Goal: Task Accomplishment & Management: Use online tool/utility

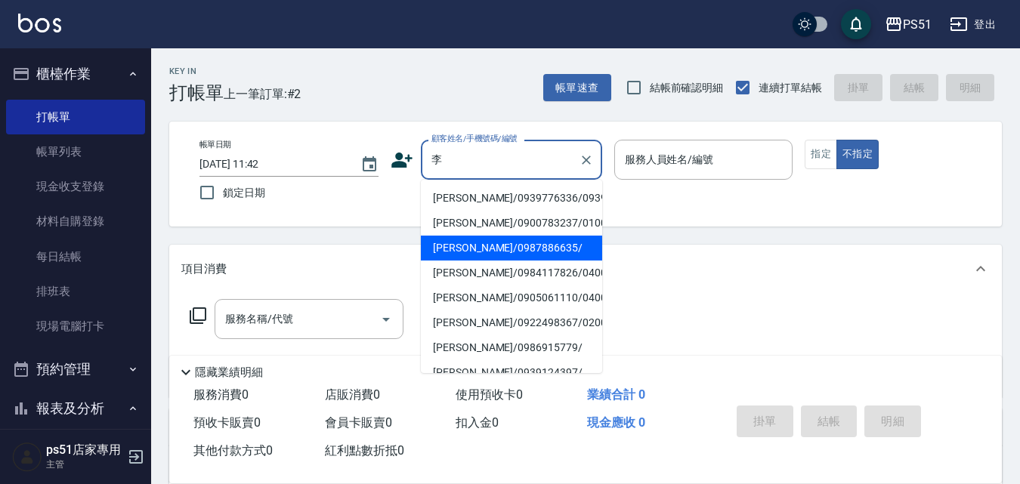
click at [475, 261] on li "[PERSON_NAME]/0987886635/" at bounding box center [511, 248] width 181 height 25
type input "[PERSON_NAME]/0987886635/"
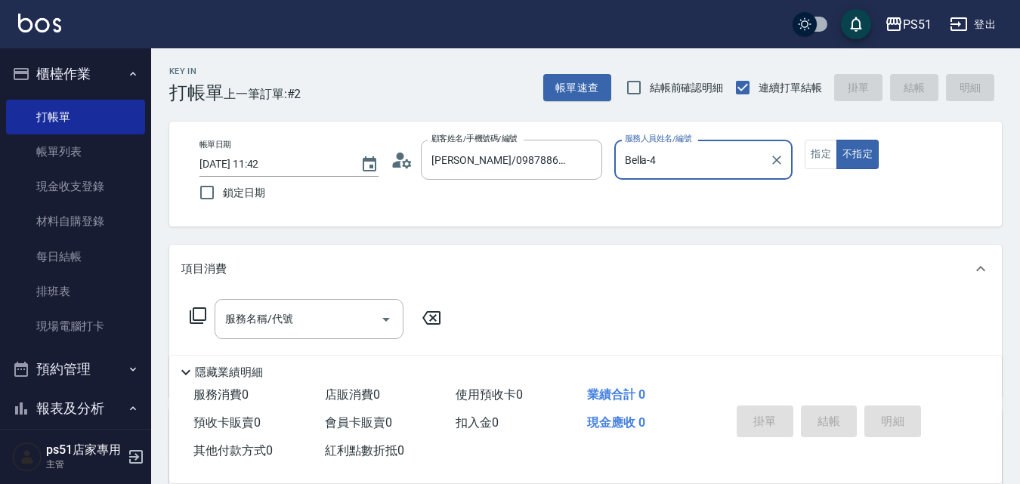
type input "Bella-4"
click at [203, 317] on icon at bounding box center [198, 316] width 18 height 18
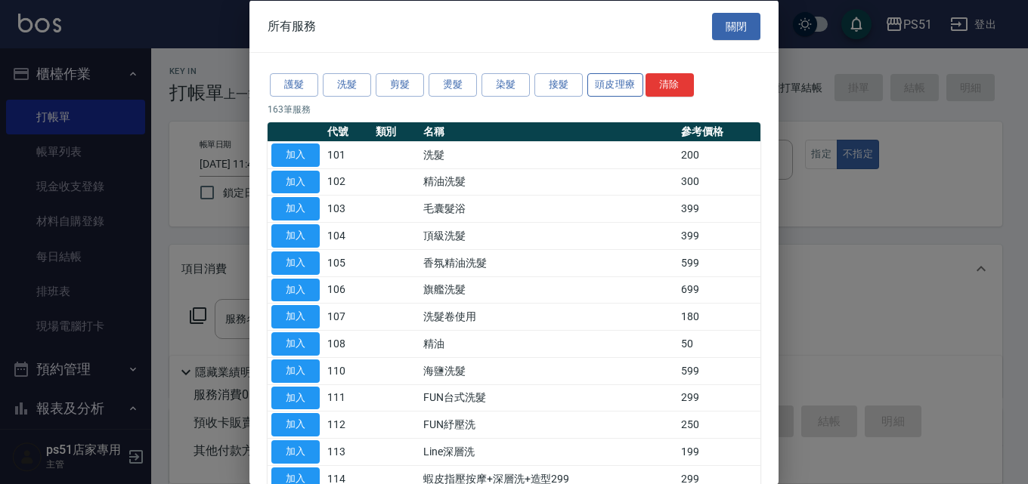
click at [604, 88] on button "頭皮理療" at bounding box center [615, 84] width 56 height 23
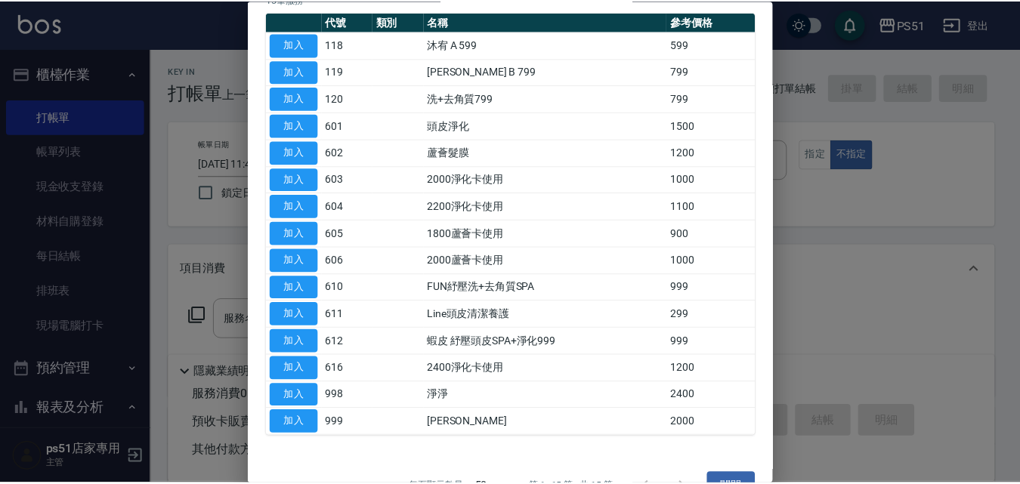
scroll to position [145, 0]
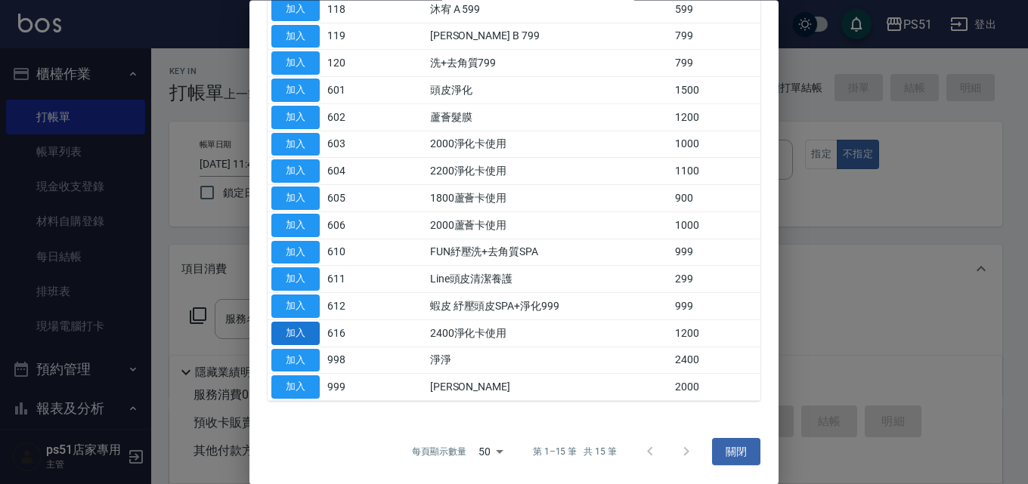
click at [294, 335] on button "加入" at bounding box center [295, 333] width 48 height 23
type input "2400淨化卡使用(616)"
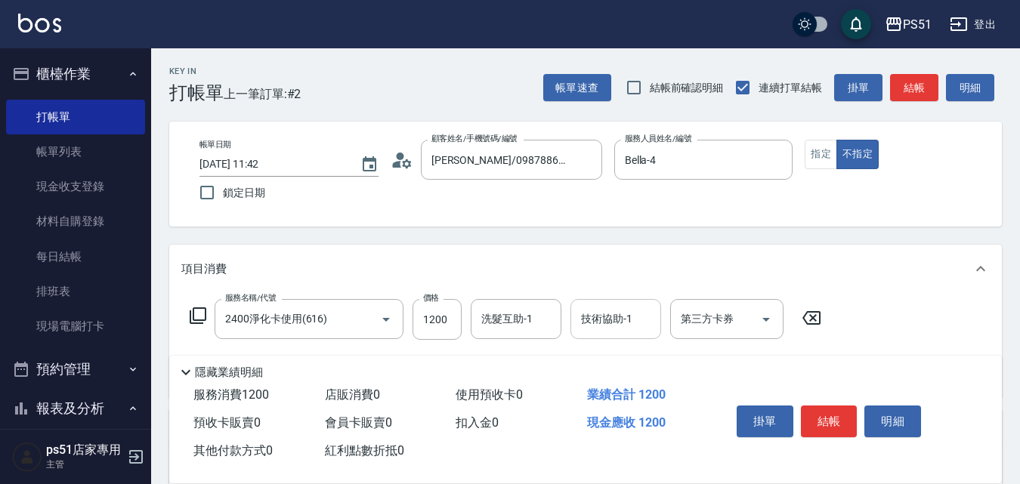
click at [604, 316] on div "技術協助-1 技術協助-1" at bounding box center [615, 319] width 91 height 40
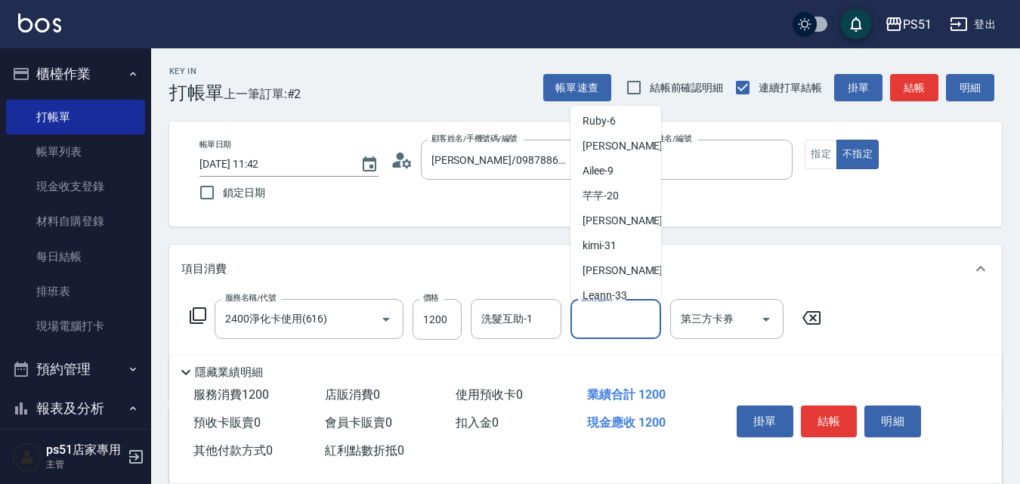
scroll to position [176, 0]
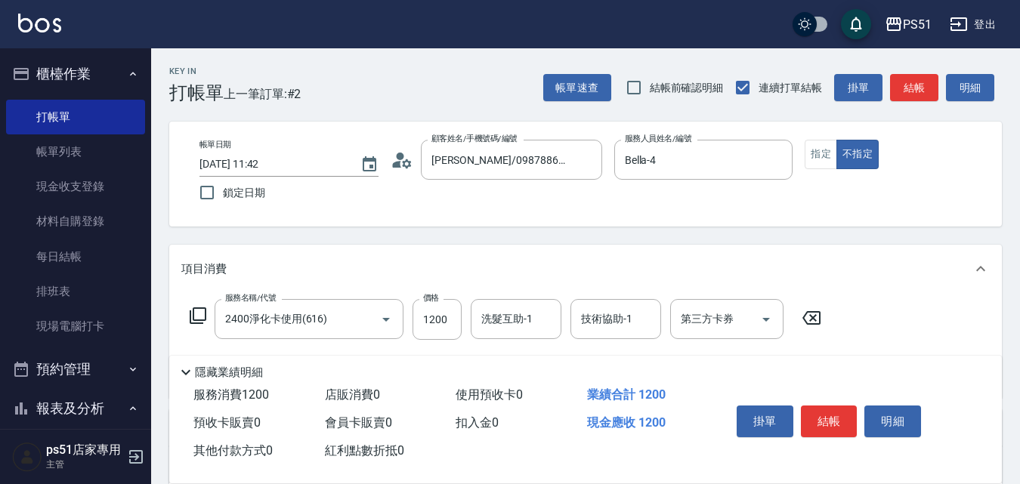
click at [834, 243] on div "Key In 打帳單 上一筆訂單:#2 帳單速查 結帳前確認明細 連續打單結帳 掛單 結帳 明細 帳單日期 [DATE] 11:42 鎖定日期 顧客姓名/手機…" at bounding box center [585, 392] width 869 height 688
click at [583, 317] on input "技術協助-1" at bounding box center [615, 319] width 77 height 26
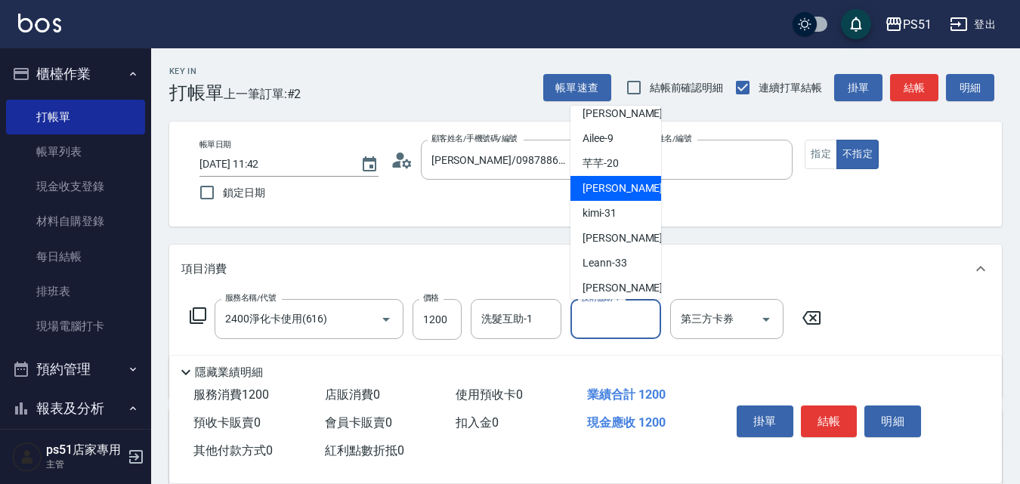
click at [629, 190] on div "[PERSON_NAME] -23" at bounding box center [615, 188] width 91 height 25
type input "[PERSON_NAME]-23"
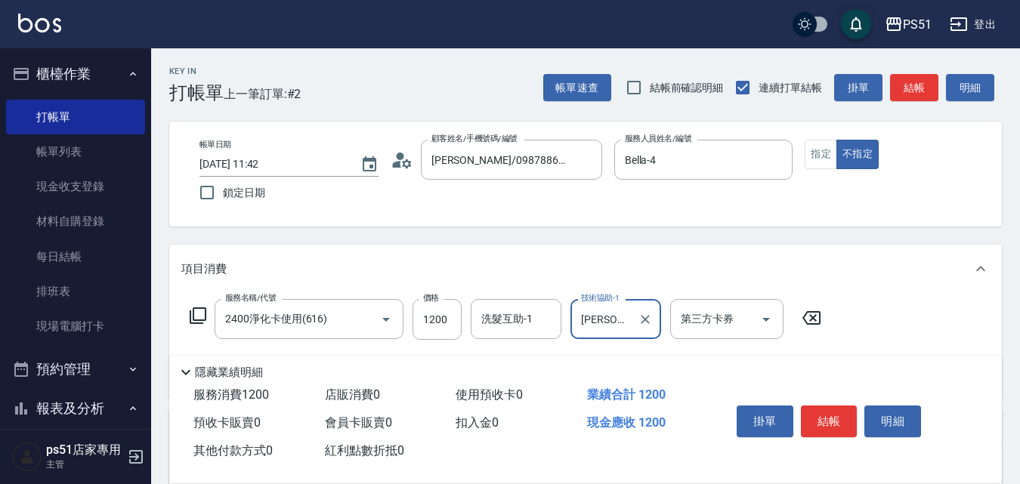
drag, startPoint x: 709, startPoint y: 290, endPoint x: 709, endPoint y: 314, distance: 23.4
click at [708, 293] on div "項目消費" at bounding box center [585, 269] width 833 height 48
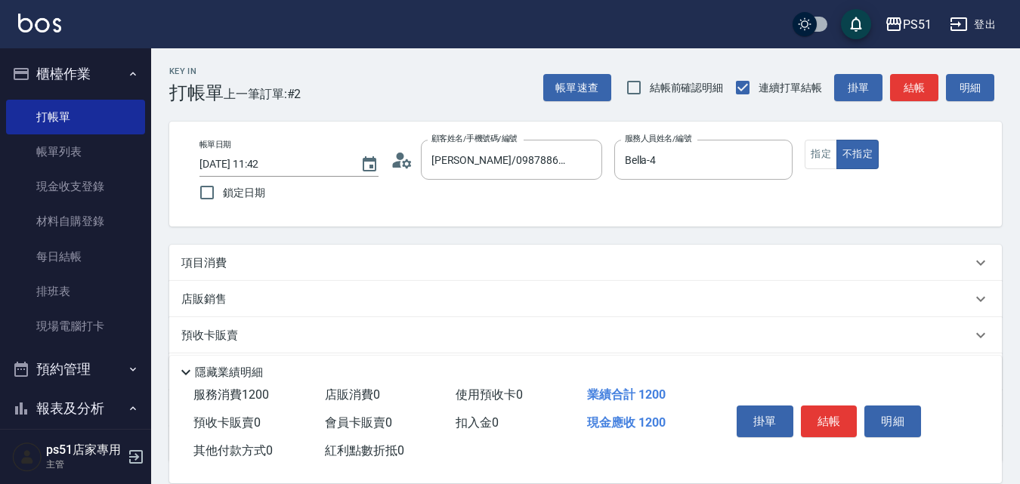
click at [709, 314] on div "店販銷售" at bounding box center [585, 299] width 833 height 36
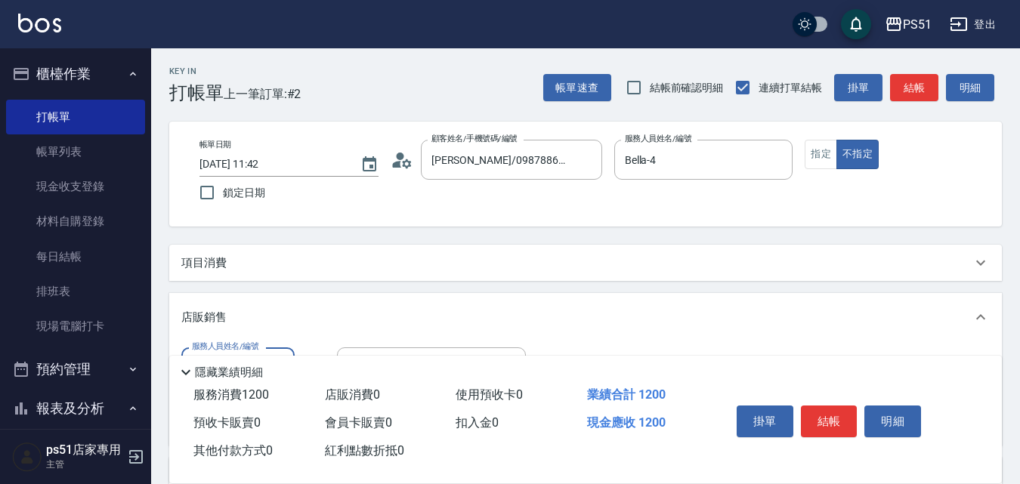
scroll to position [0, 0]
click at [703, 335] on div "店販銷售" at bounding box center [585, 317] width 833 height 48
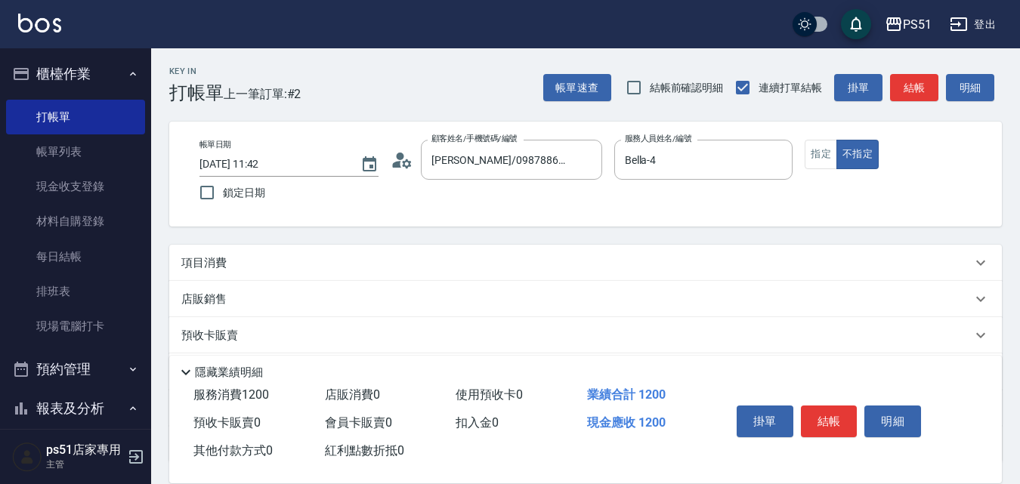
click at [721, 283] on div "店販銷售" at bounding box center [585, 299] width 833 height 36
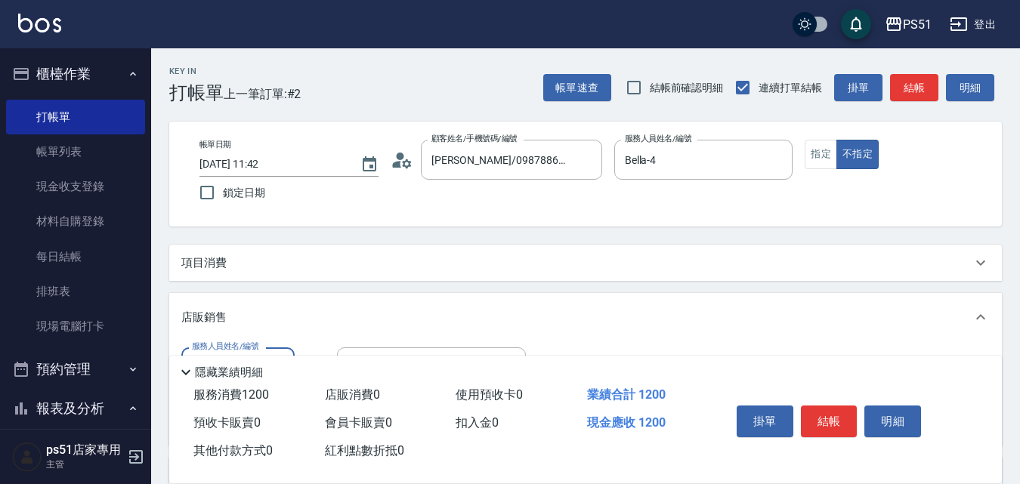
click at [718, 325] on div "店販銷售" at bounding box center [576, 318] width 790 height 16
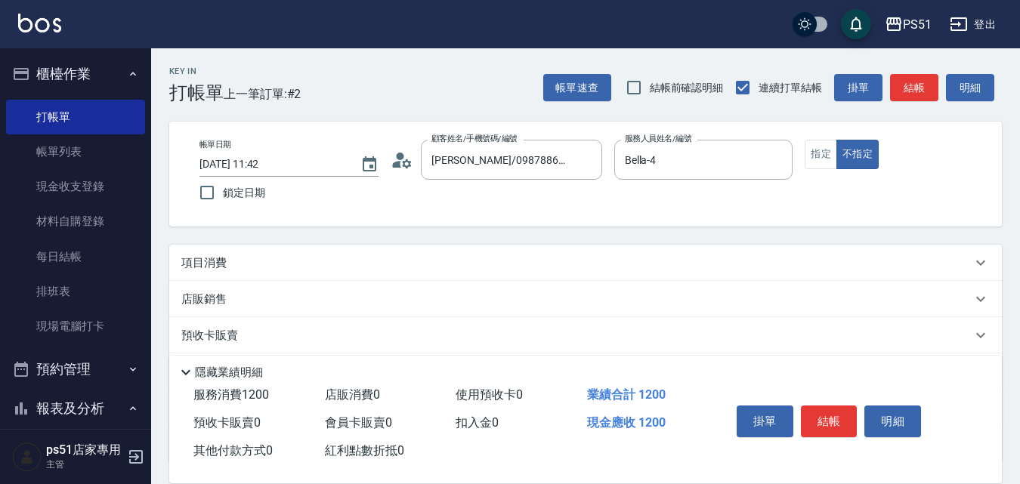
click at [747, 267] on div "項目消費" at bounding box center [576, 263] width 790 height 16
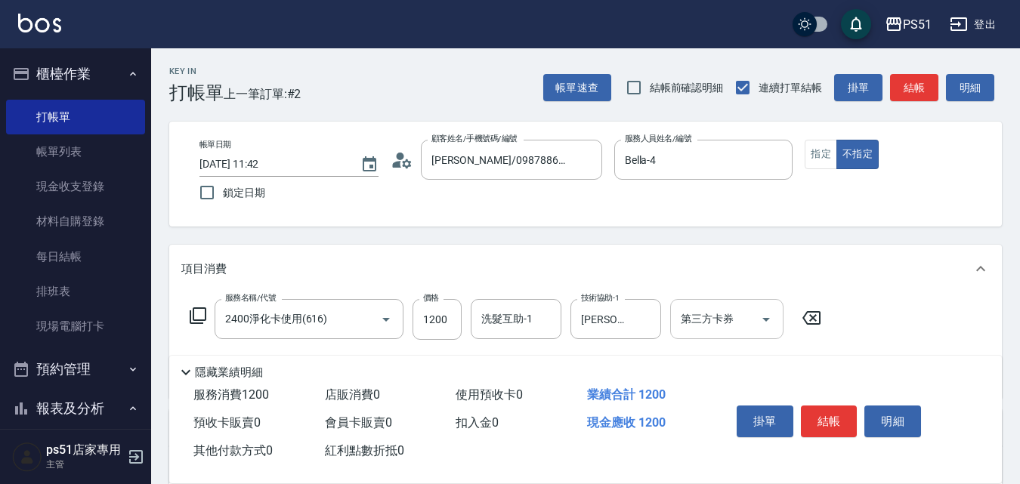
click at [738, 308] on input "第三方卡券" at bounding box center [715, 319] width 77 height 26
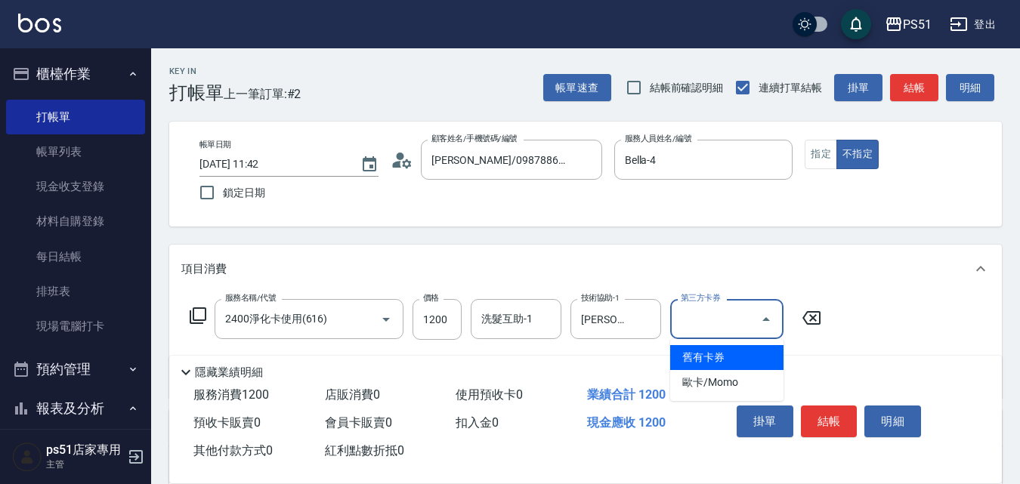
click at [728, 359] on span "舊有卡券" at bounding box center [726, 357] width 113 height 25
type input "舊有卡券"
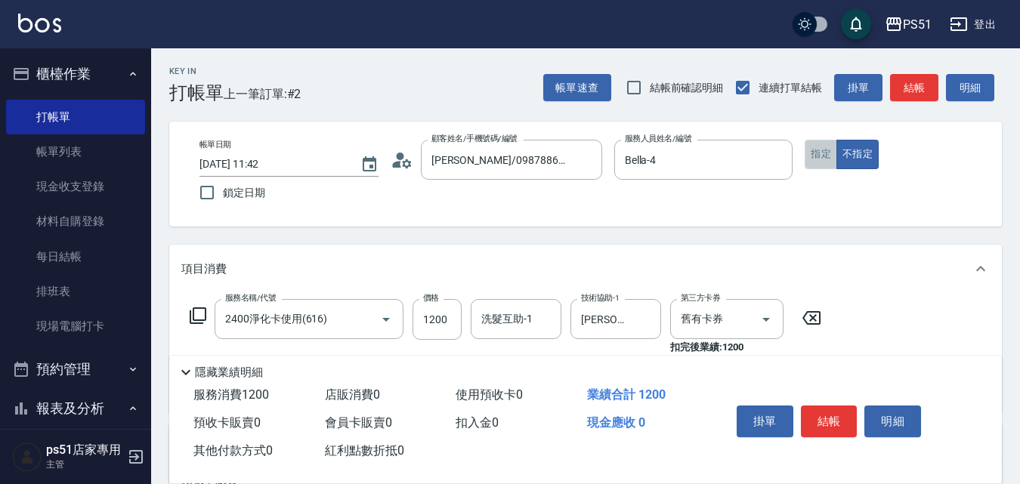
click at [822, 151] on button "指定" at bounding box center [821, 154] width 32 height 29
click at [910, 84] on button "結帳" at bounding box center [914, 88] width 48 height 28
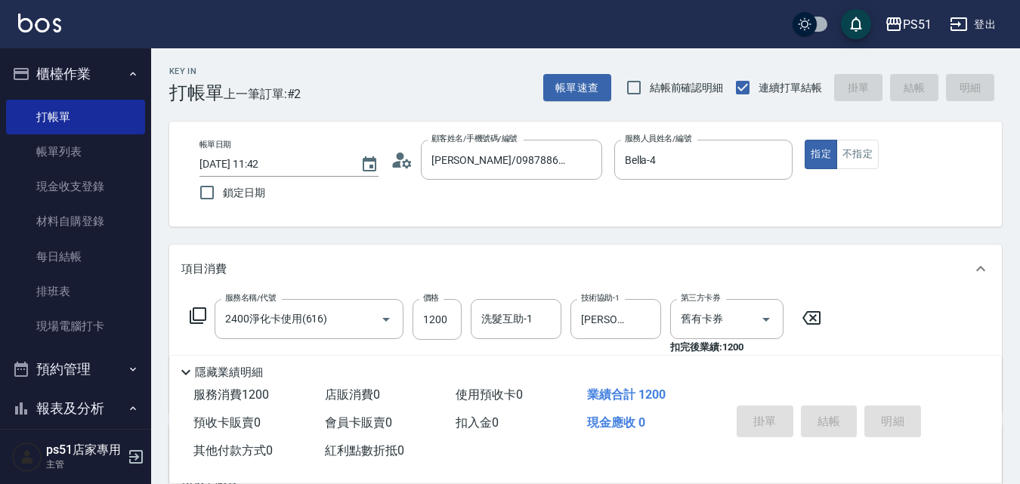
type input "[DATE] 13:22"
